Goal: Task Accomplishment & Management: Manage account settings

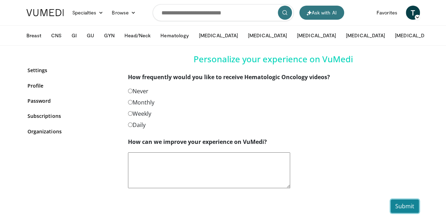
click at [419, 205] on button "Submit" at bounding box center [405, 206] width 28 height 13
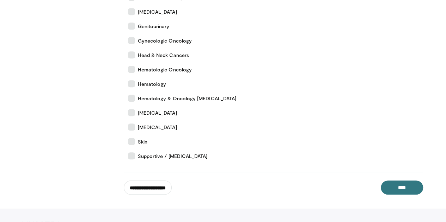
scroll to position [216, 0]
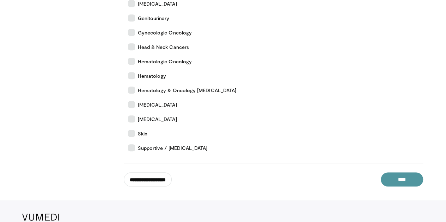
click at [423, 175] on input "****" at bounding box center [402, 180] width 42 height 14
